Goal: Task Accomplishment & Management: Complete application form

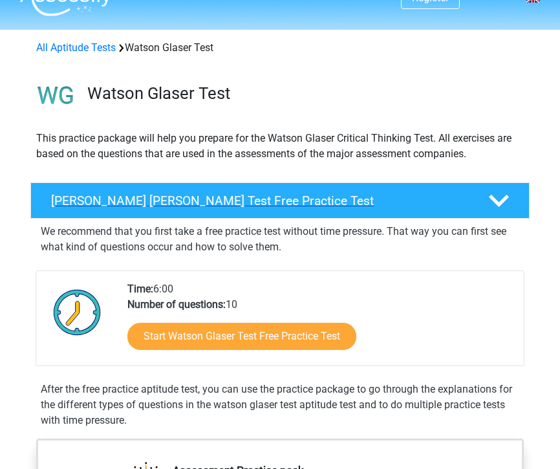
scroll to position [30, 0]
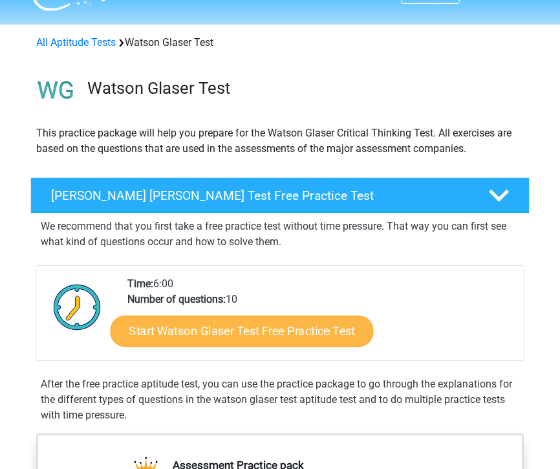
click at [344, 330] on link "Start Watson Glaser Test Free Practice Test" at bounding box center [242, 331] width 263 height 31
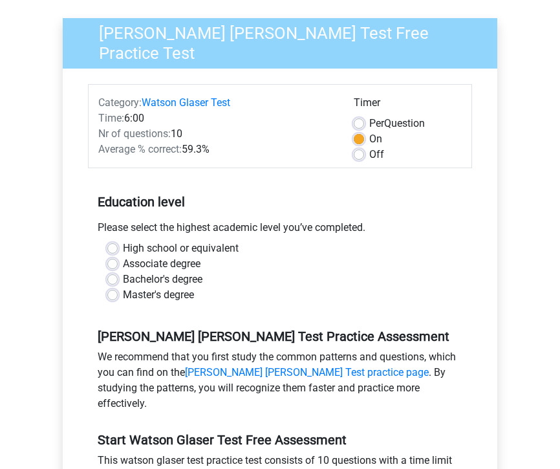
scroll to position [91, 0]
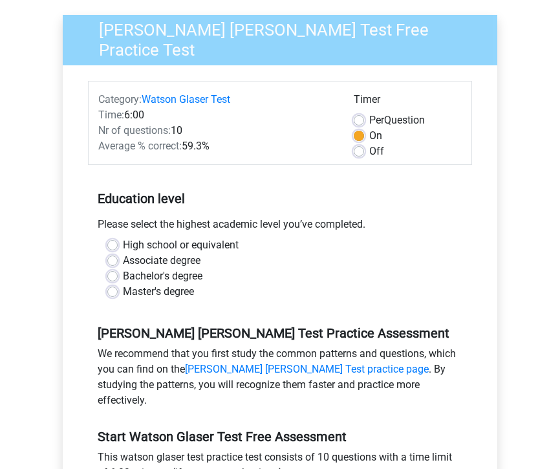
click at [210, 242] on label "High school or equivalent" at bounding box center [181, 245] width 116 height 16
click at [118, 242] on input "High school or equivalent" at bounding box center [112, 243] width 10 height 13
radio input "true"
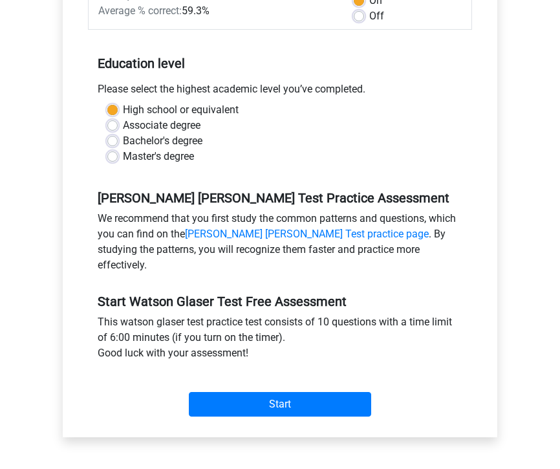
scroll to position [235, 0]
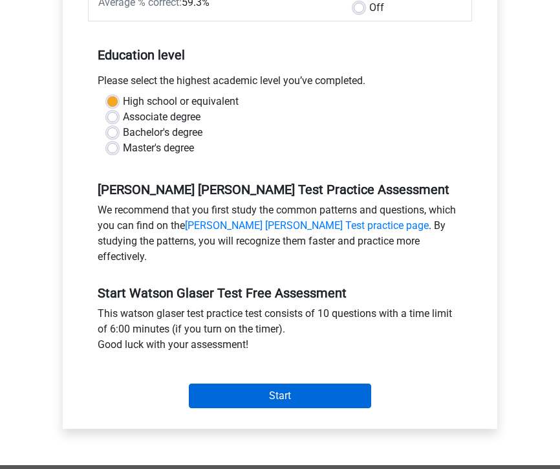
click at [288, 383] on input "Start" at bounding box center [280, 395] width 182 height 25
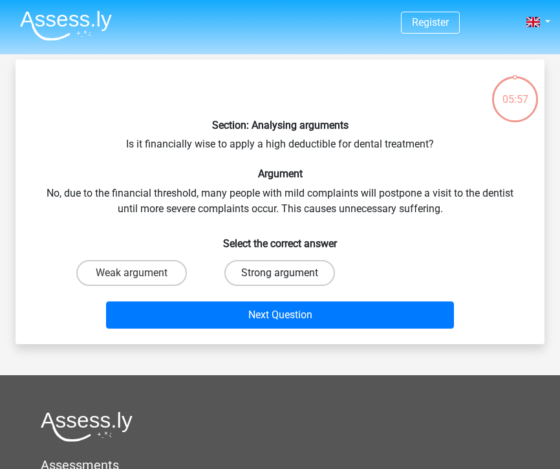
click at [261, 267] on label "Strong argument" at bounding box center [279, 273] width 111 height 26
click at [280, 273] on input "Strong argument" at bounding box center [284, 277] width 8 height 8
radio input "true"
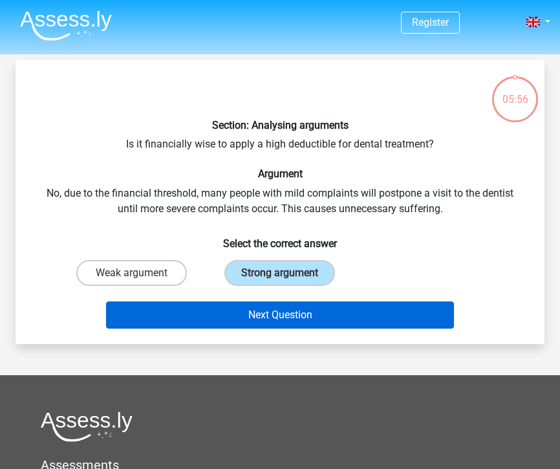
click at [266, 312] on button "Next Question" at bounding box center [280, 314] width 348 height 27
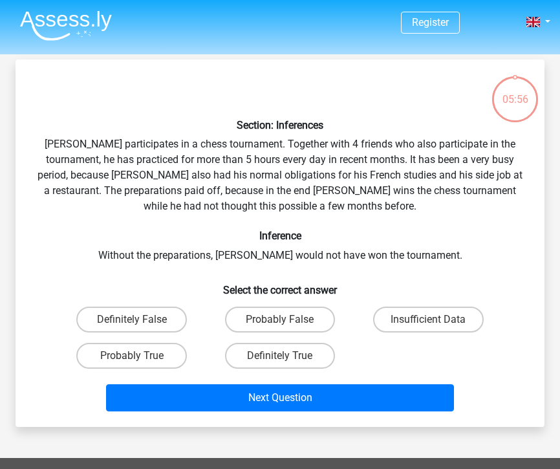
scroll to position [59, 0]
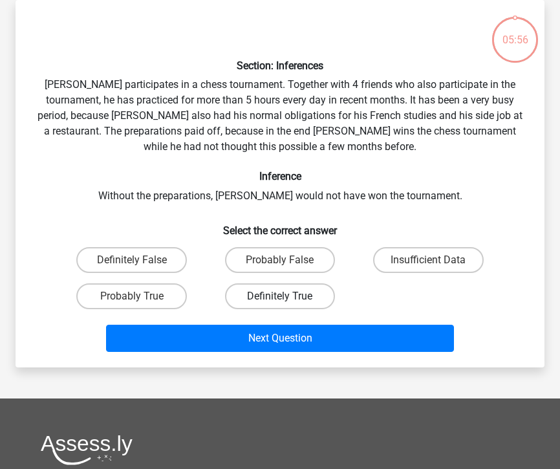
click at [268, 290] on label "Definitely True" at bounding box center [280, 296] width 111 height 26
click at [280, 296] on input "Definitely True" at bounding box center [284, 300] width 8 height 8
radio input "true"
click at [273, 265] on label "Probably False" at bounding box center [280, 260] width 111 height 26
click at [280, 265] on input "Probably False" at bounding box center [284, 264] width 8 height 8
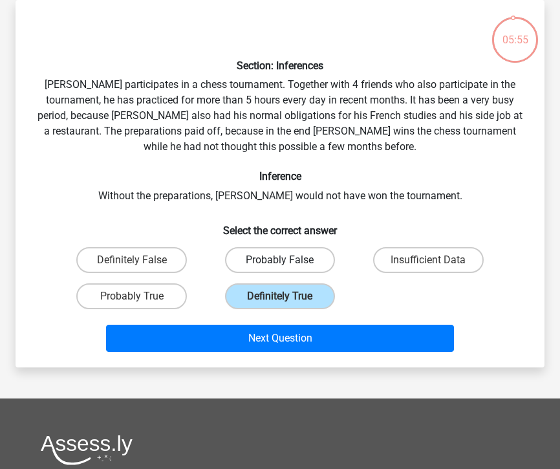
radio input "true"
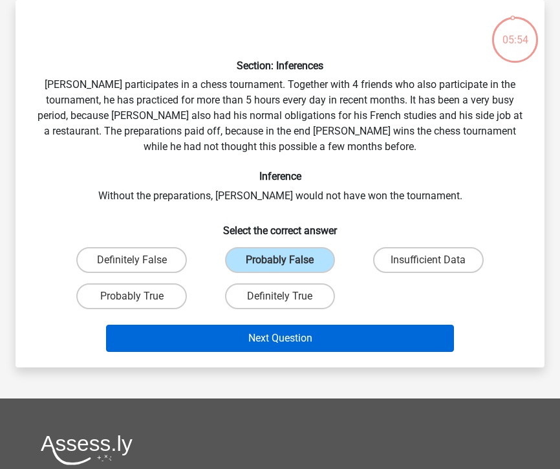
click at [281, 336] on button "Next Question" at bounding box center [280, 338] width 348 height 27
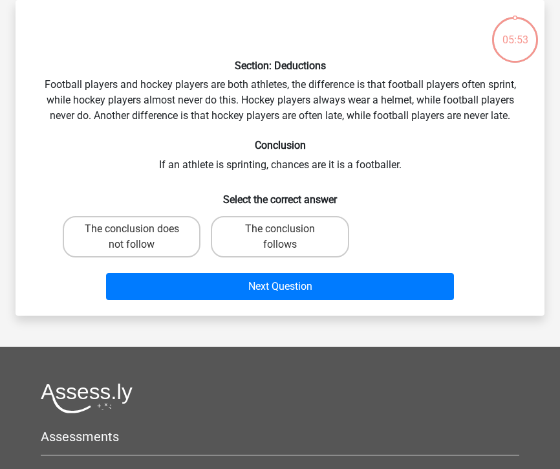
click at [112, 258] on div "The conclusion does not follow" at bounding box center [132, 237] width 148 height 52
click at [145, 242] on label "The conclusion does not follow" at bounding box center [132, 236] width 138 height 41
click at [140, 237] on input "The conclusion does not follow" at bounding box center [136, 233] width 8 height 8
radio input "true"
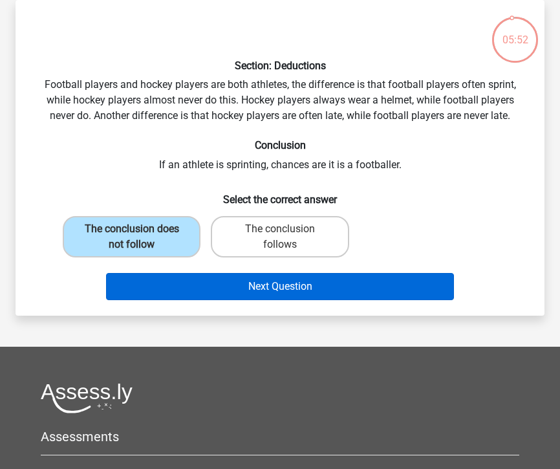
click at [189, 279] on button "Next Question" at bounding box center [280, 286] width 348 height 27
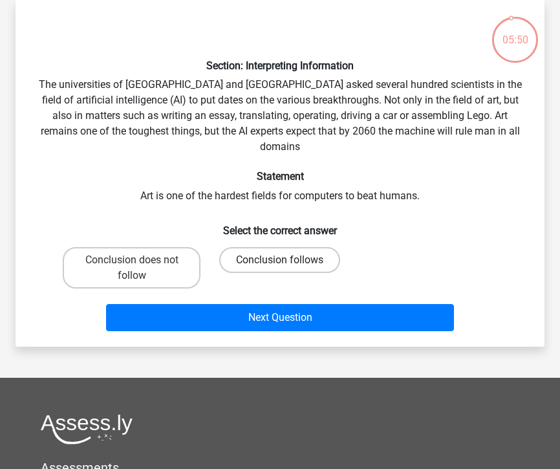
click at [250, 247] on label "Conclusion follows" at bounding box center [279, 260] width 121 height 26
click at [280, 260] on input "Conclusion follows" at bounding box center [284, 264] width 8 height 8
radio input "true"
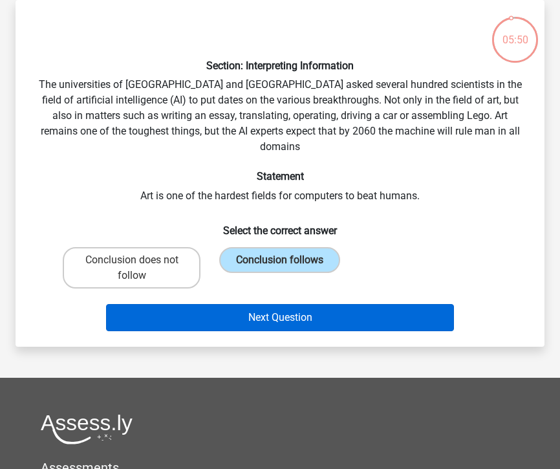
click at [269, 304] on button "Next Question" at bounding box center [280, 317] width 348 height 27
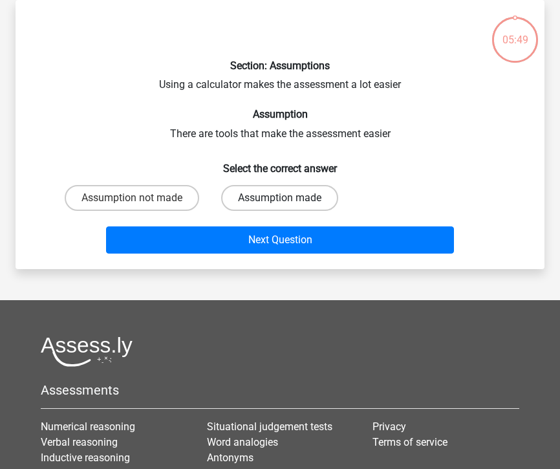
click at [266, 193] on label "Assumption made" at bounding box center [279, 198] width 117 height 26
click at [280, 198] on input "Assumption made" at bounding box center [284, 202] width 8 height 8
radio input "true"
click at [264, 224] on div "Next Question" at bounding box center [280, 237] width 488 height 43
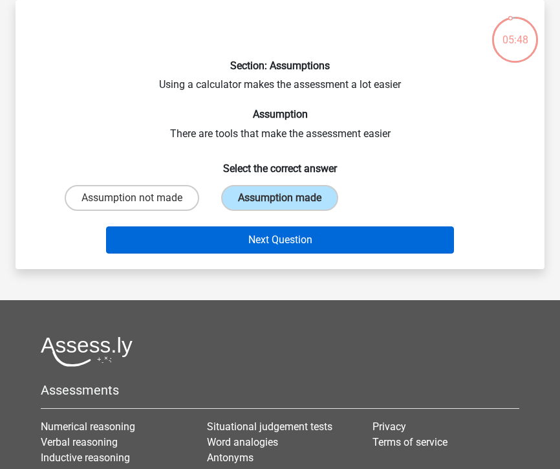
click at [263, 244] on button "Next Question" at bounding box center [280, 239] width 348 height 27
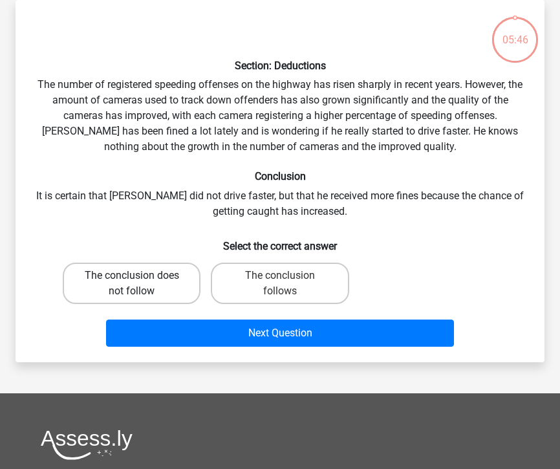
click at [150, 290] on label "The conclusion does not follow" at bounding box center [132, 283] width 138 height 41
click at [140, 284] on input "The conclusion does not follow" at bounding box center [136, 279] width 8 height 8
radio input "true"
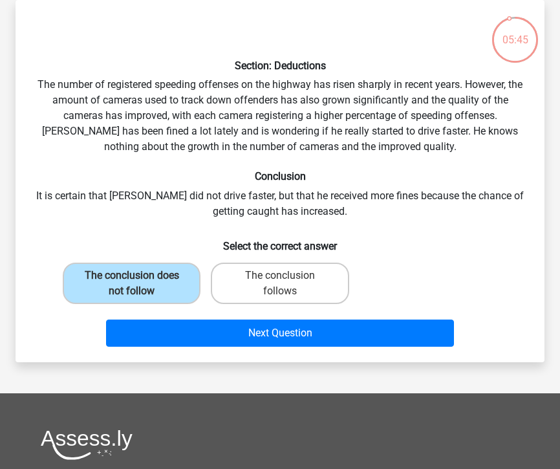
click at [194, 316] on div "Next Question" at bounding box center [280, 330] width 488 height 43
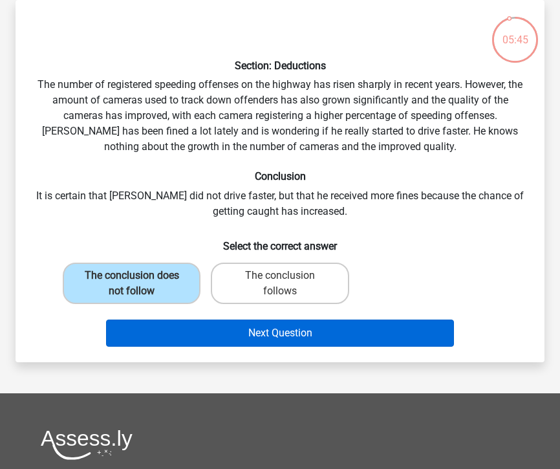
click at [195, 326] on button "Next Question" at bounding box center [280, 332] width 348 height 27
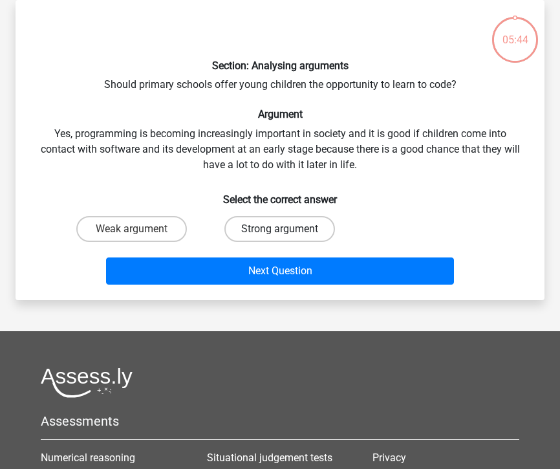
click at [277, 235] on label "Strong argument" at bounding box center [279, 229] width 111 height 26
click at [280, 235] on input "Strong argument" at bounding box center [284, 233] width 8 height 8
radio input "true"
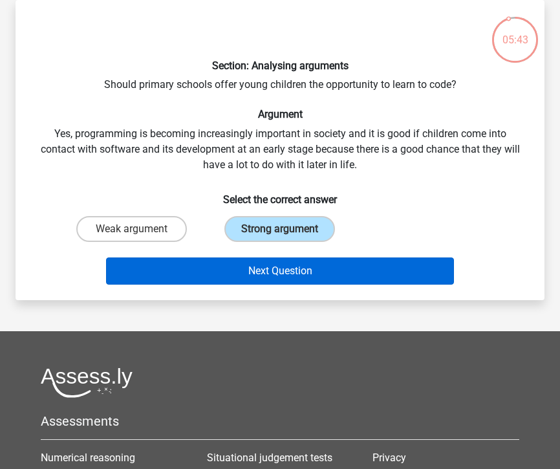
click at [277, 272] on button "Next Question" at bounding box center [280, 270] width 348 height 27
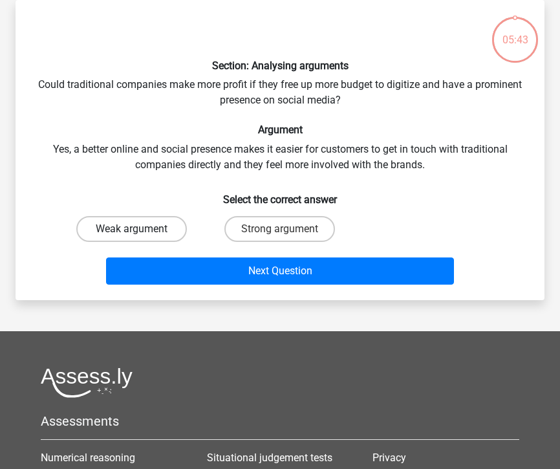
click at [155, 230] on label "Weak argument" at bounding box center [131, 229] width 111 height 26
click at [140, 230] on input "Weak argument" at bounding box center [136, 233] width 8 height 8
radio input "true"
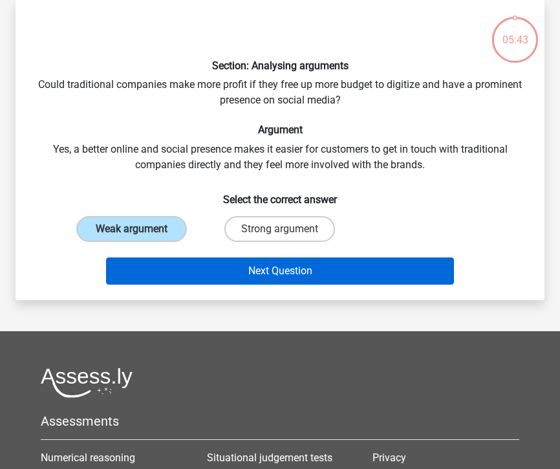
click at [227, 273] on button "Next Question" at bounding box center [280, 270] width 348 height 27
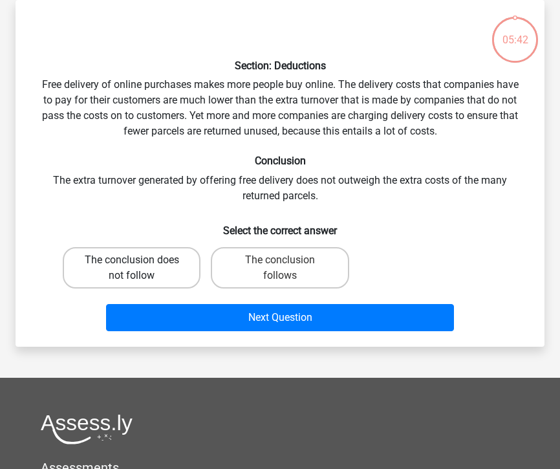
click at [147, 265] on label "The conclusion does not follow" at bounding box center [132, 267] width 138 height 41
click at [140, 265] on input "The conclusion does not follow" at bounding box center [136, 264] width 8 height 8
radio input "true"
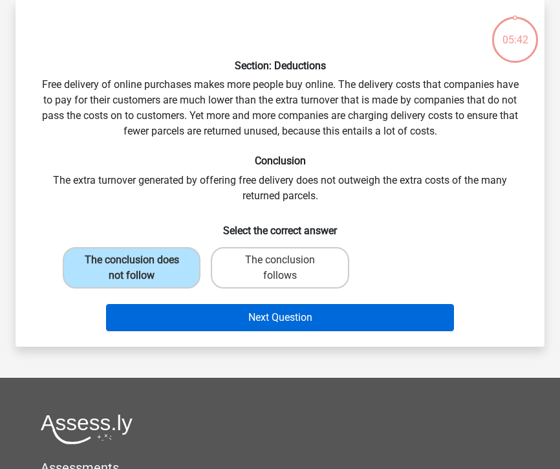
click at [210, 307] on button "Next Question" at bounding box center [280, 317] width 348 height 27
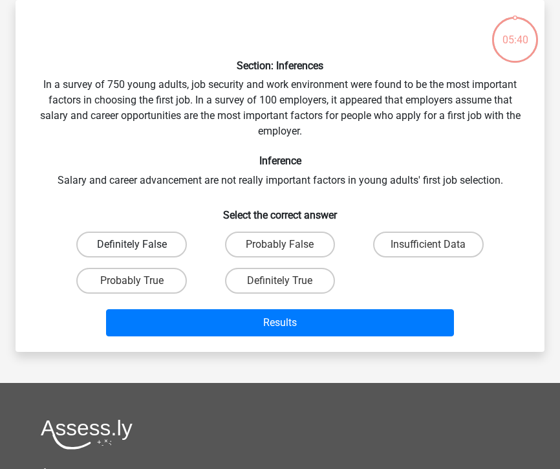
click at [166, 252] on label "Definitely False" at bounding box center [131, 245] width 111 height 26
click at [140, 252] on input "Definitely False" at bounding box center [136, 248] width 8 height 8
radio input "true"
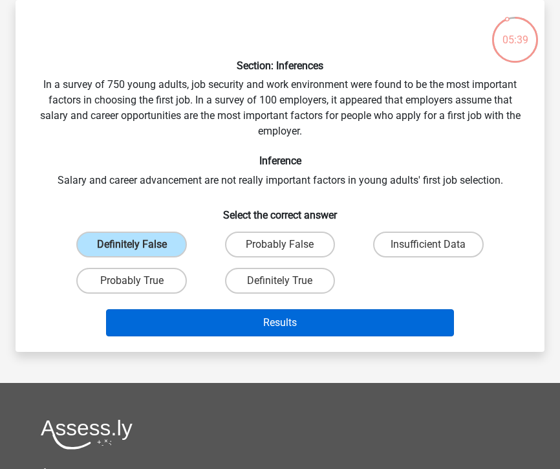
click at [222, 314] on button "Results" at bounding box center [280, 322] width 348 height 27
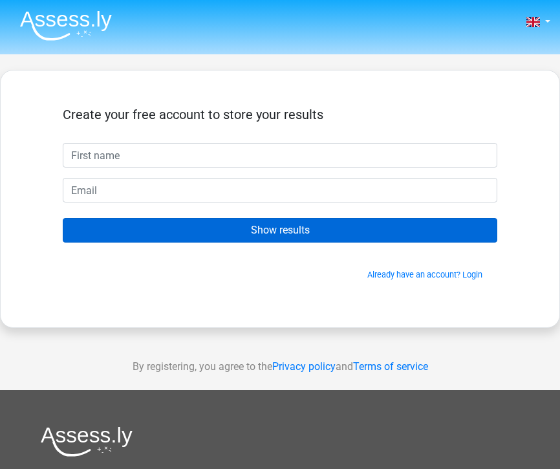
click at [411, 237] on input "Show results" at bounding box center [280, 230] width 435 height 25
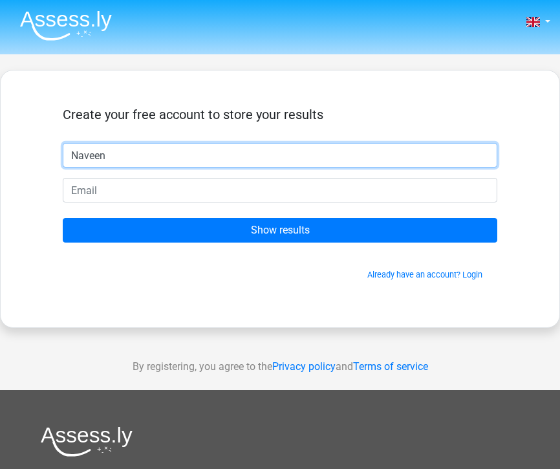
type input "Naveen"
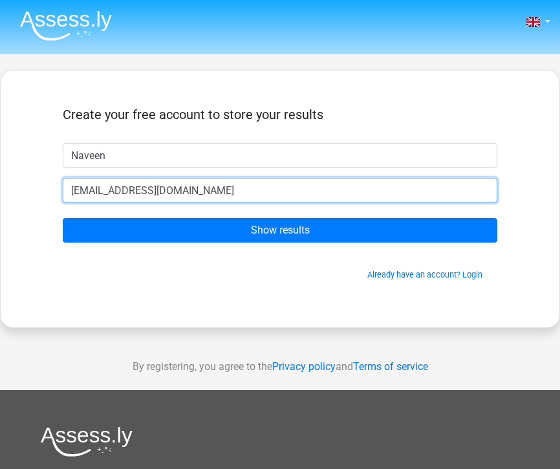
type input "[EMAIL_ADDRESS][DOMAIN_NAME]"
click at [280, 230] on input "Show results" at bounding box center [280, 230] width 435 height 25
